Goal: Entertainment & Leisure: Consume media (video, audio)

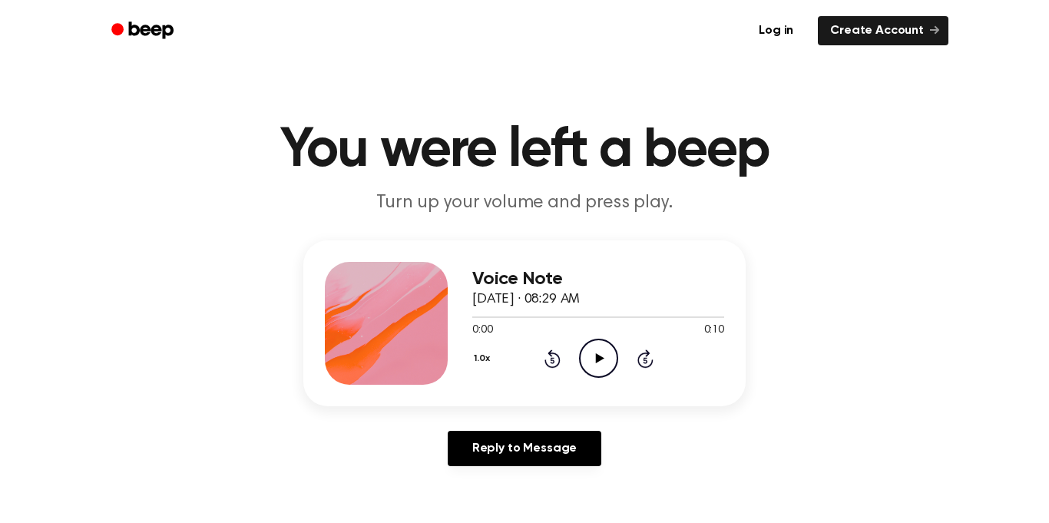
click at [595, 359] on icon "Play Audio" at bounding box center [598, 358] width 39 height 39
click at [614, 356] on icon "Play Audio" at bounding box center [598, 358] width 39 height 39
